Goal: Transaction & Acquisition: Register for event/course

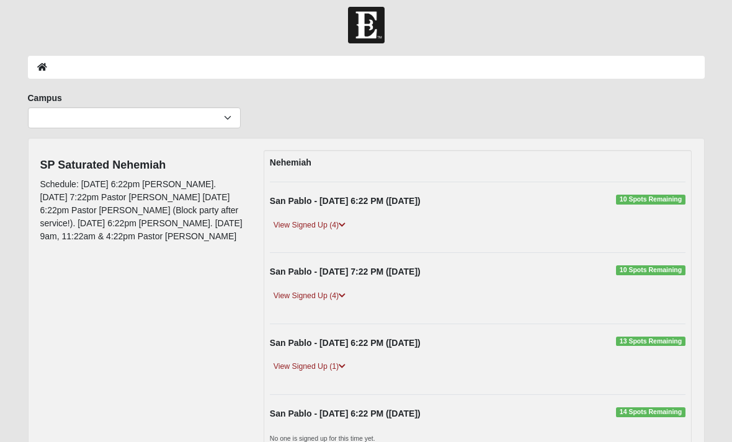
scroll to position [11, 0]
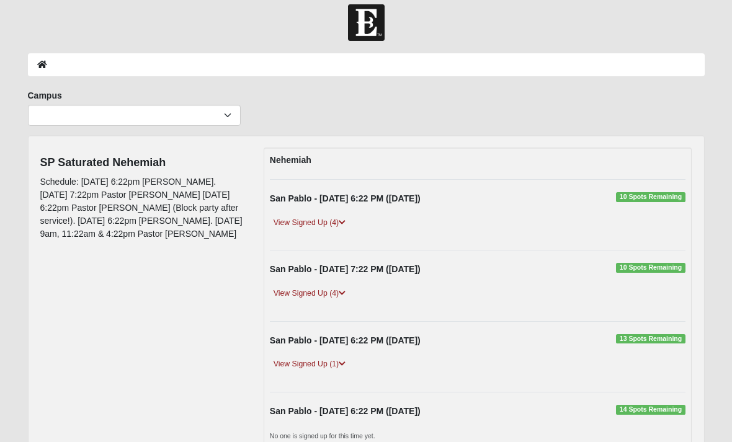
click at [310, 277] on div "San Pablo - [DATE] 7:22 PM ([DATE]) 10 Spots Remaining" at bounding box center [478, 273] width 435 height 19
click at [318, 292] on link "View Signed Up (4)" at bounding box center [309, 294] width 79 height 13
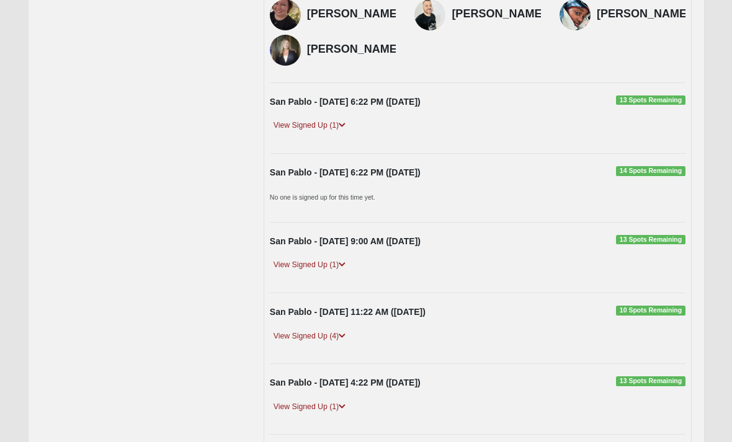
scroll to position [347, 0]
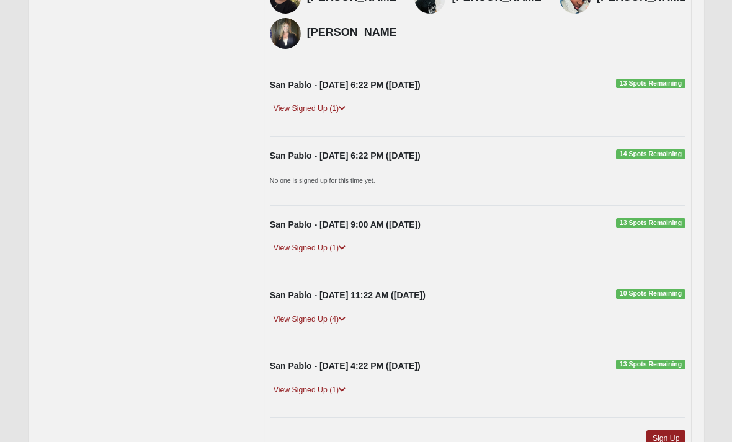
click at [664, 439] on link "Sign Up" at bounding box center [666, 439] width 40 height 17
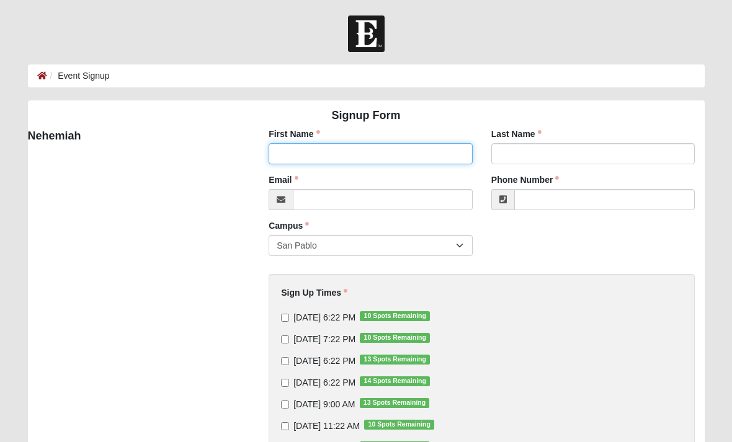
click at [303, 148] on input "First Name" at bounding box center [371, 153] width 204 height 21
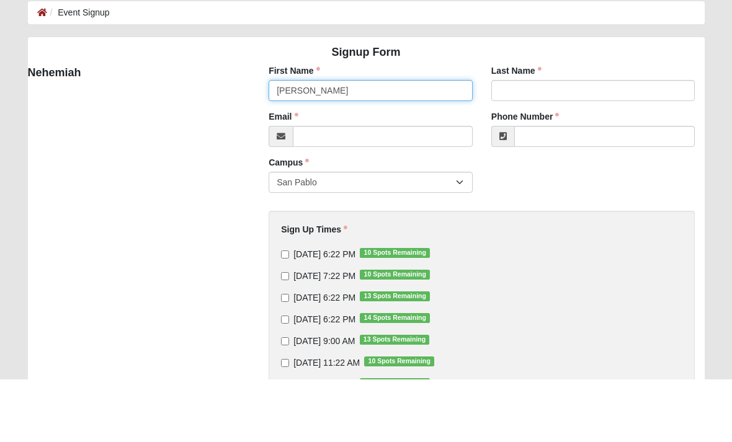
type input "Eric"
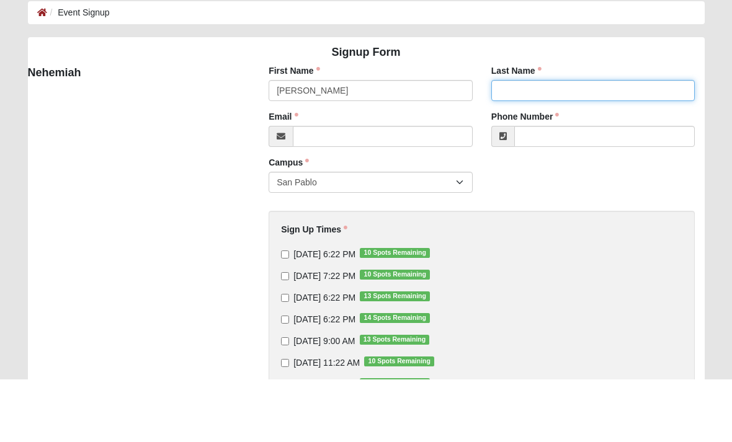
click at [547, 143] on input "Last Name" at bounding box center [593, 153] width 204 height 21
type input "Heckl"
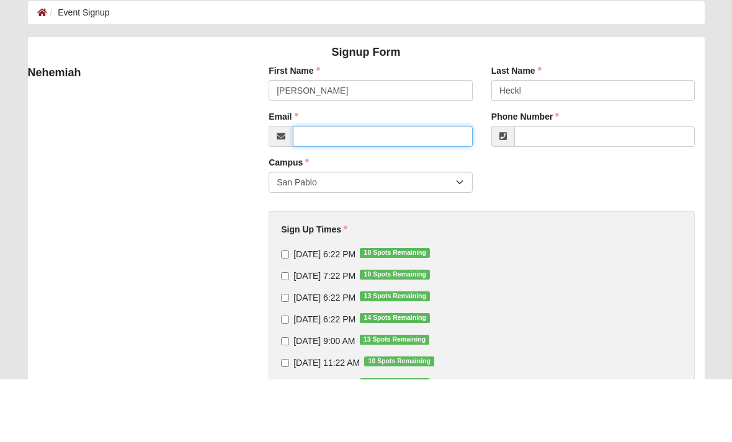
click at [321, 189] on input "Email" at bounding box center [383, 199] width 180 height 21
type input "ericheckl@comcast.net"
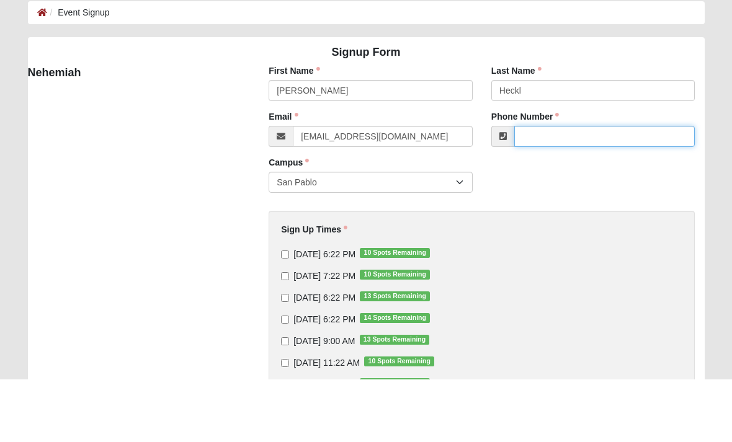
click at [530, 189] on input "Phone Number" at bounding box center [604, 199] width 181 height 21
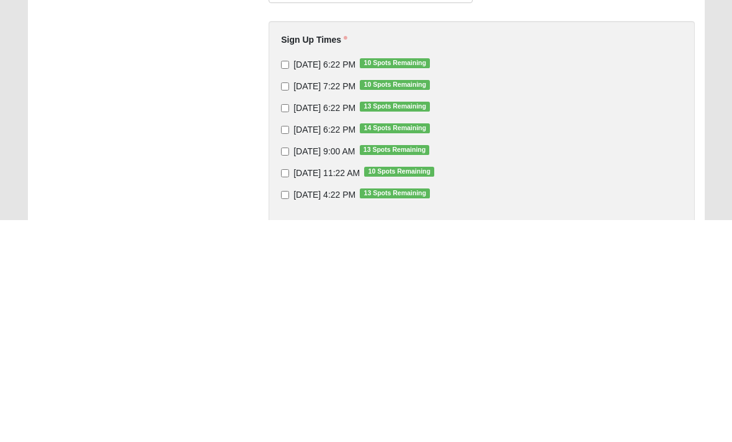
scroll to position [34, 0]
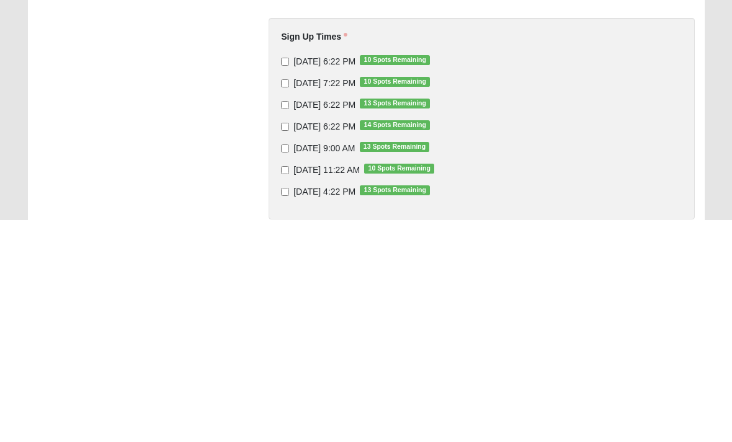
type input "9044836015"
click at [284, 301] on input "9/11/2025 7:22 PM 10 Spots Remaining" at bounding box center [285, 305] width 8 height 8
checkbox input "true"
type input "(904) 483-6015"
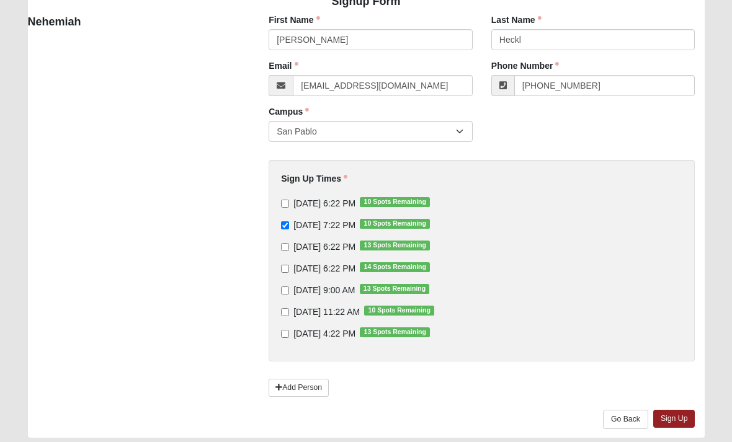
click at [676, 421] on link "Sign Up" at bounding box center [674, 419] width 42 height 18
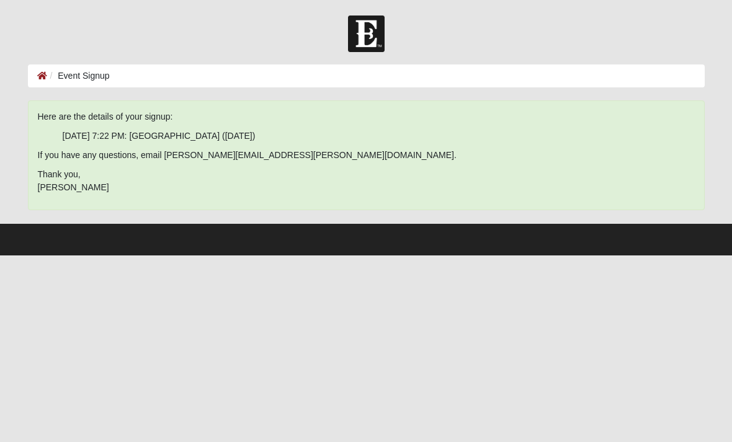
scroll to position [0, 0]
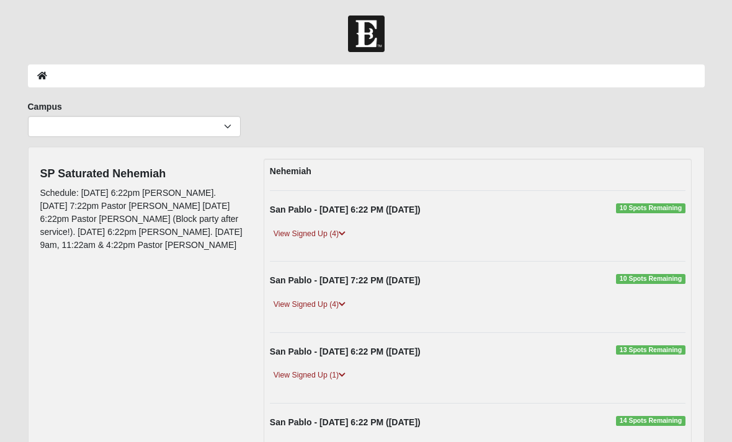
click at [360, 29] on img at bounding box center [366, 34] width 37 height 37
